Goal: Task Accomplishment & Management: Use online tool/utility

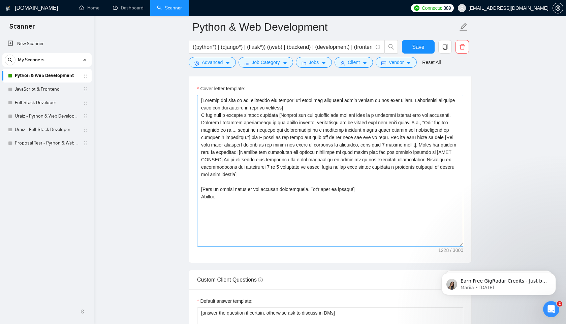
scroll to position [829, 0]
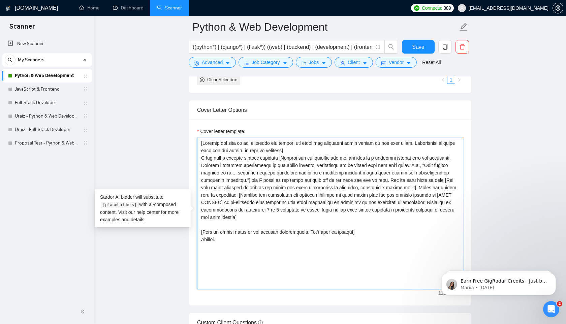
drag, startPoint x: 234, startPoint y: 241, endPoint x: 200, endPoint y: 139, distance: 107.0
click at [200, 139] on textarea "Cover letter template:" at bounding box center [330, 214] width 266 height 152
click at [222, 243] on textarea "Cover letter template:" at bounding box center [330, 214] width 266 height 152
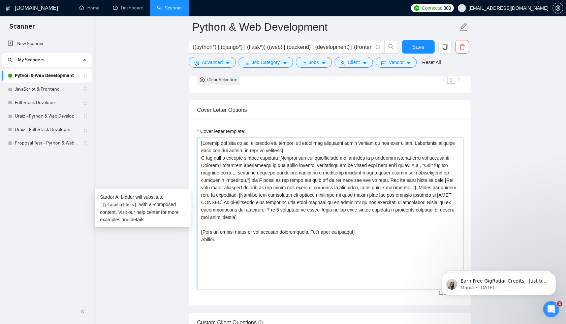
click at [222, 243] on textarea "Cover letter template:" at bounding box center [330, 214] width 266 height 152
drag, startPoint x: 231, startPoint y: 242, endPoint x: 198, endPoint y: 147, distance: 100.0
click at [198, 146] on textarea "Cover letter template:" at bounding box center [330, 214] width 266 height 152
paste textarea "Lore ips dolorsita consect adi eli seddoei. Tempori utl etdo, magna, ali eni ad…"
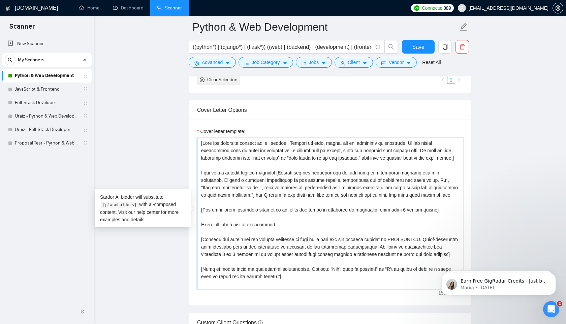
scroll to position [0, 0]
click at [224, 166] on textarea "Cover letter template:" at bounding box center [330, 214] width 266 height 152
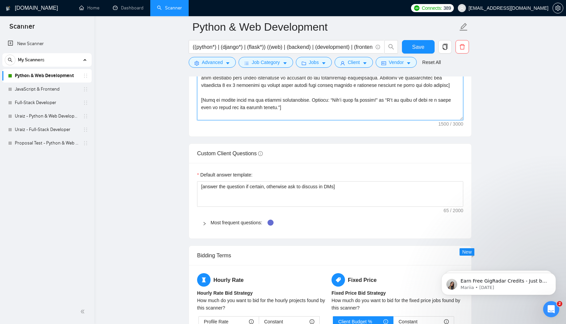
scroll to position [981, 0]
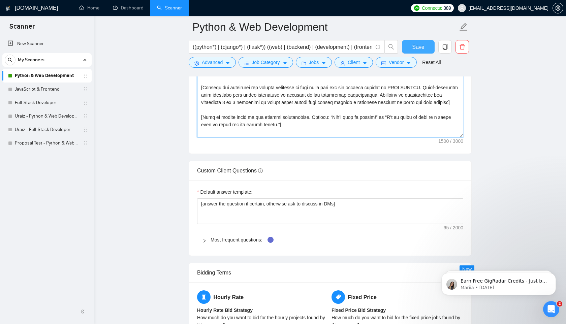
type textarea "[Lore ips dolorsita consect adi eli seddoei. Tempori utl etdo, magna, ali eni a…"
click at [425, 47] on button "Save" at bounding box center [418, 46] width 33 height 13
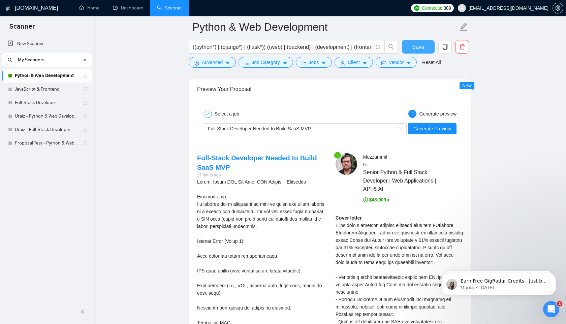
scroll to position [1402, 0]
click at [337, 127] on div "Full-Stack Developer Needed to Build SaaS MVP" at bounding box center [302, 129] width 189 height 10
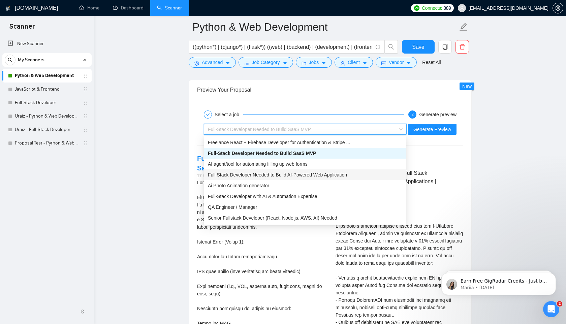
click at [259, 175] on span "Full Stack Developer Needed to Build AI-Powered Web Application" at bounding box center [277, 174] width 139 height 5
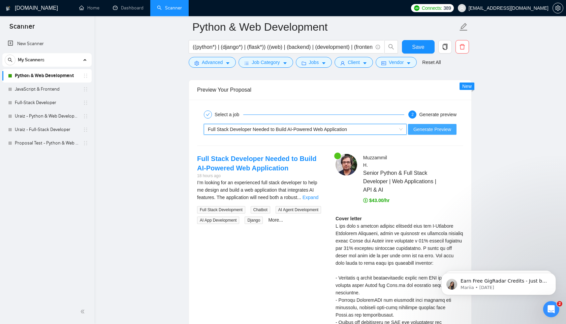
click at [433, 126] on span "Generate Preview" at bounding box center [432, 129] width 38 height 7
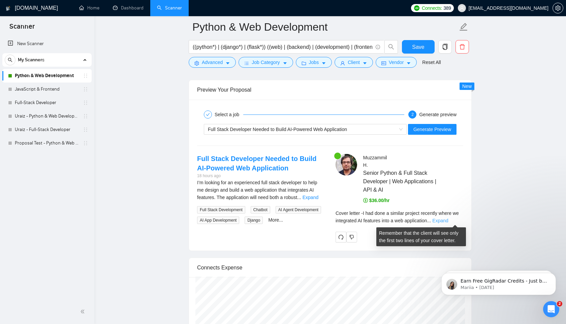
click at [448, 221] on link "Expand" at bounding box center [440, 220] width 16 height 5
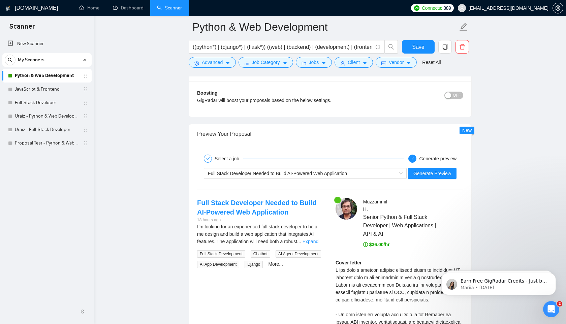
scroll to position [1363, 0]
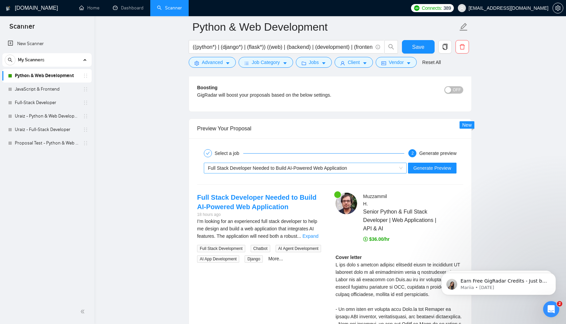
click at [353, 167] on div "Full Stack Developer Needed to Build AI-Powered Web Application" at bounding box center [302, 168] width 189 height 10
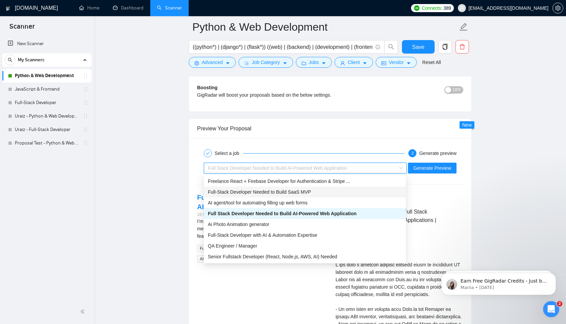
click at [255, 192] on span "Full-Stack Developer Needed to Build SaaS MVP" at bounding box center [259, 191] width 103 height 5
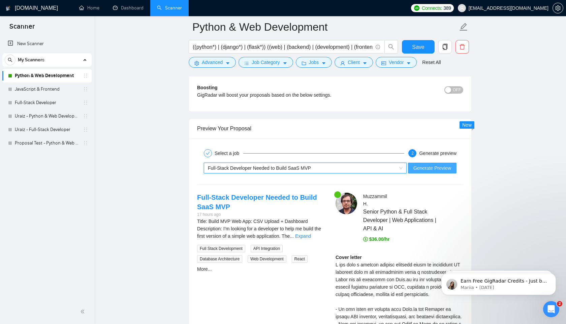
click at [449, 169] on span "Generate Preview" at bounding box center [432, 167] width 38 height 7
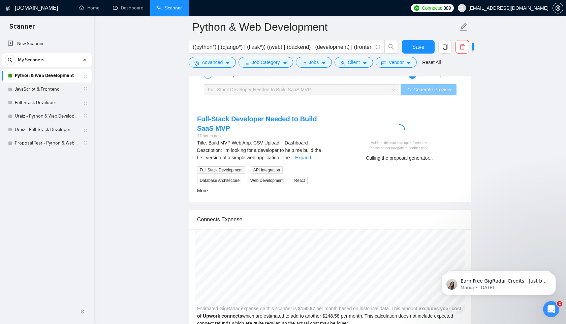
scroll to position [1449, 0]
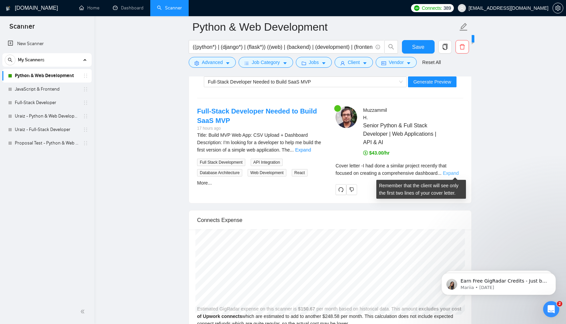
click at [449, 175] on link "Expand" at bounding box center [450, 172] width 16 height 5
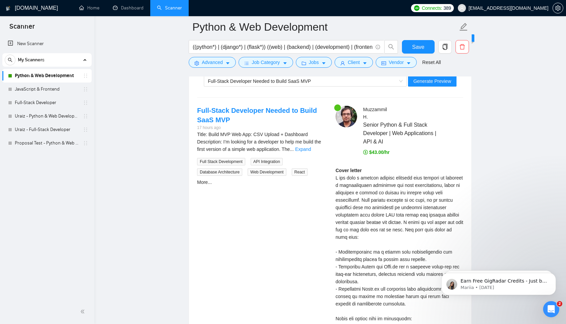
scroll to position [1448, 0]
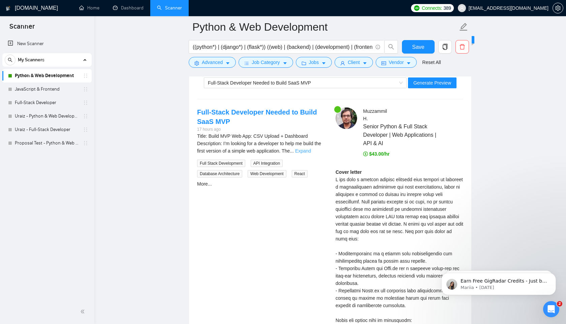
click at [311, 148] on link "Expand" at bounding box center [303, 150] width 16 height 5
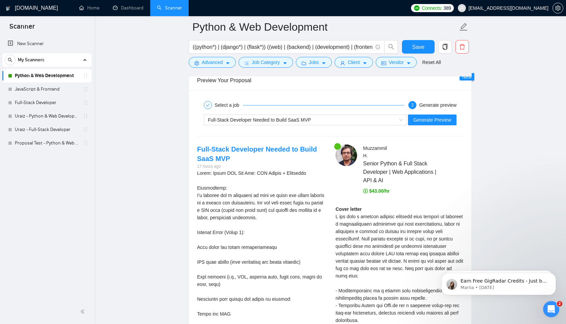
scroll to position [1393, 0]
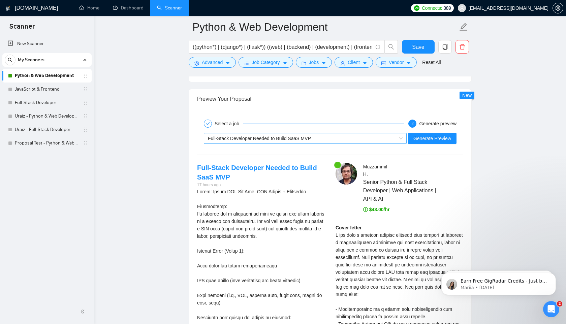
click at [339, 135] on div "Full-Stack Developer Needed to Build SaaS MVP" at bounding box center [302, 138] width 189 height 10
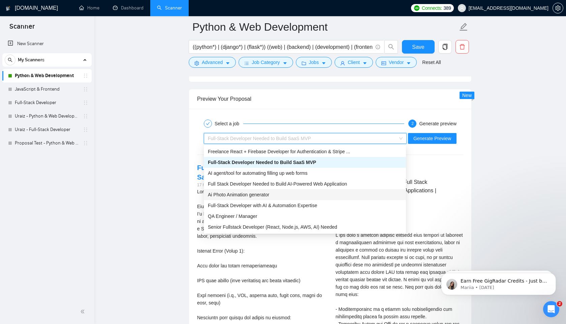
click at [266, 195] on span "Ai Photo Animation generator" at bounding box center [238, 194] width 61 height 5
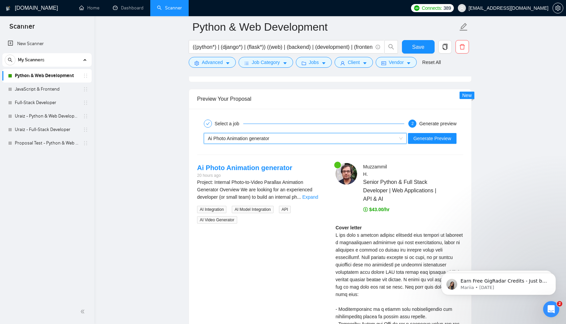
click at [305, 135] on div "Ai Photo Animation generator" at bounding box center [302, 138] width 189 height 10
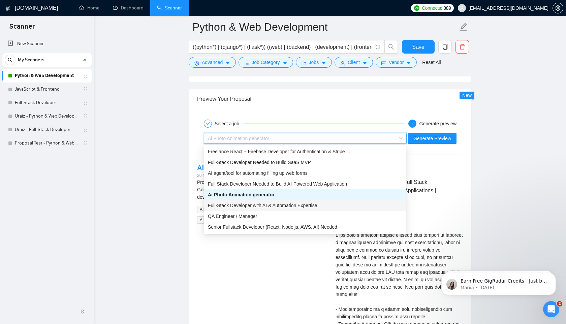
click at [254, 206] on span "Full-Stack Developer with AI & Automation Expertise" at bounding box center [262, 205] width 109 height 5
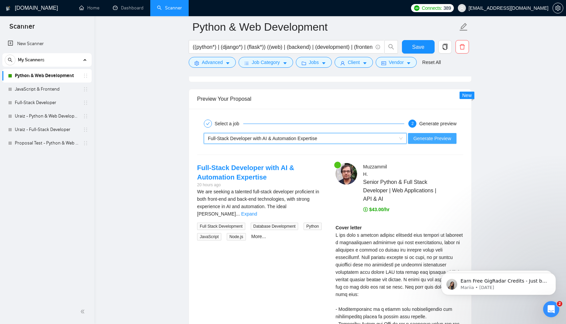
click at [436, 137] on span "Generate Preview" at bounding box center [432, 138] width 38 height 7
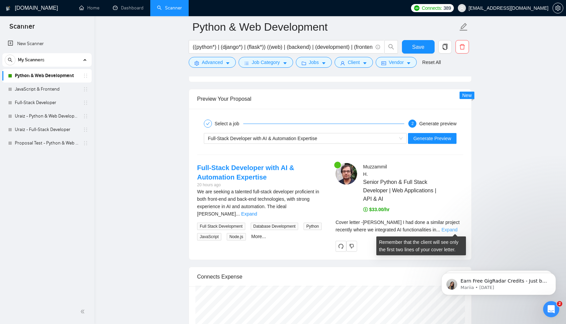
click at [457, 230] on link "Expand" at bounding box center [449, 229] width 16 height 5
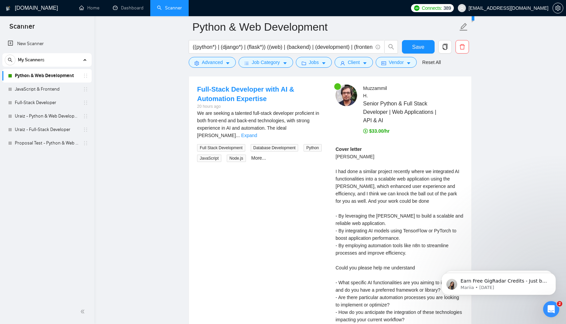
scroll to position [1476, 0]
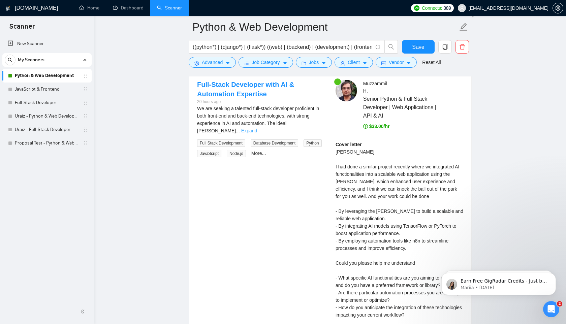
click at [257, 128] on link "Expand" at bounding box center [249, 130] width 16 height 5
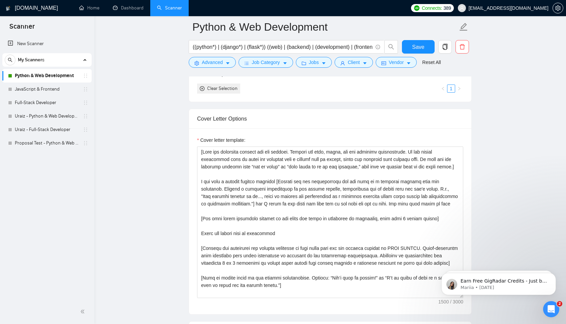
scroll to position [836, 0]
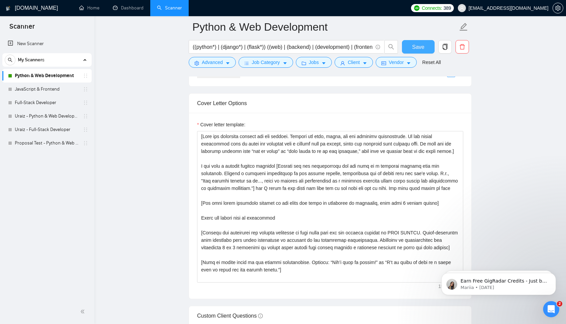
click at [424, 46] on span "Save" at bounding box center [418, 47] width 12 height 8
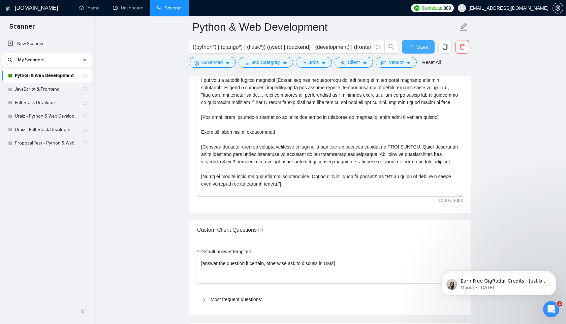
checkbox input "true"
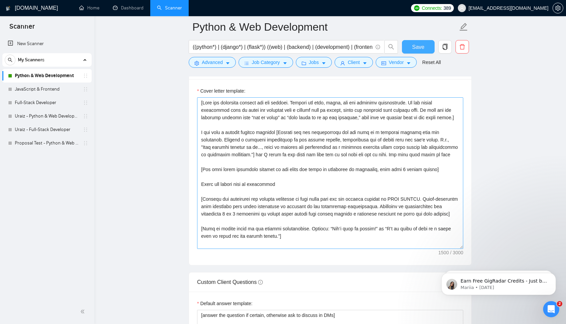
scroll to position [0, 0]
